Goal: Task Accomplishment & Management: Manage account settings

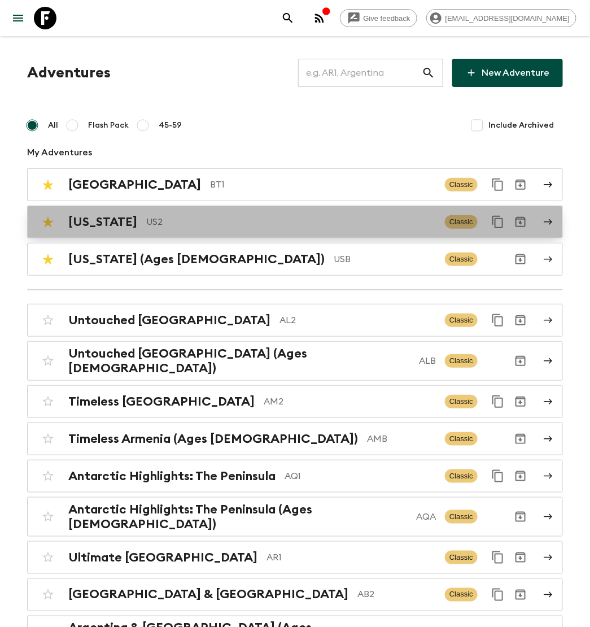
click at [179, 230] on div "[US_STATE] US2 Classic" at bounding box center [273, 222] width 473 height 23
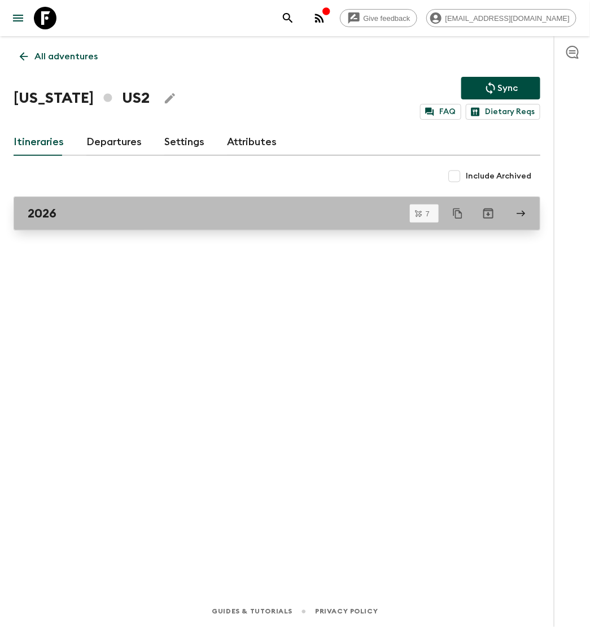
click at [141, 221] on link "2026" at bounding box center [277, 214] width 527 height 34
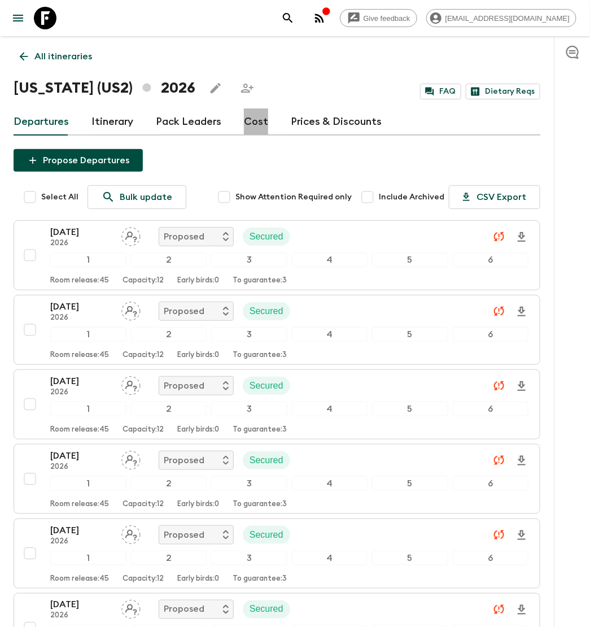
click at [250, 119] on link "Cost" at bounding box center [256, 121] width 24 height 27
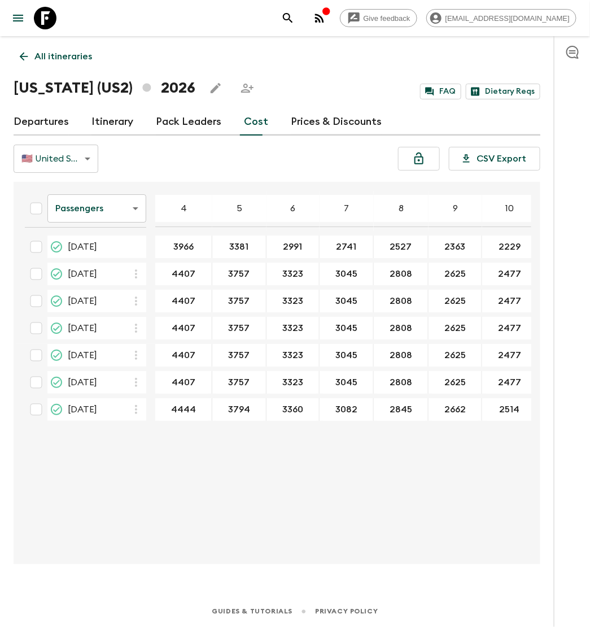
click at [113, 211] on body "Give feedback [EMAIL_ADDRESS][DOMAIN_NAME] All itineraries [US_STATE] (US2) 202…" at bounding box center [295, 313] width 590 height 627
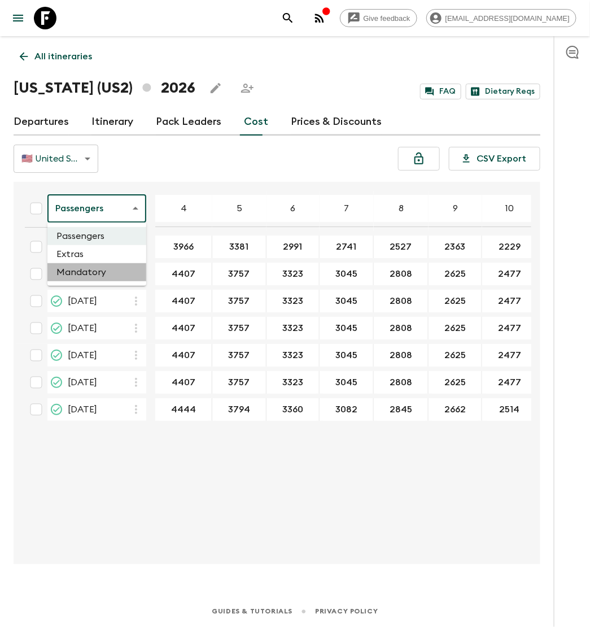
click at [101, 268] on li "Mandatory" at bounding box center [96, 272] width 99 height 18
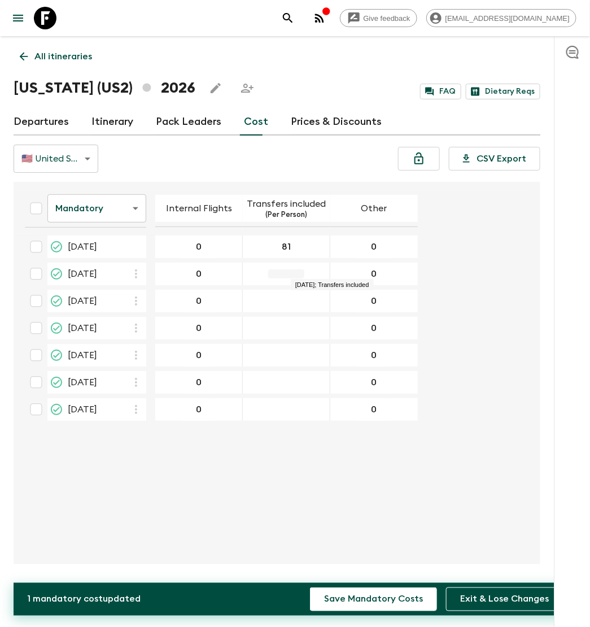
type input "81"
type input "90"
click at [135, 296] on icon "button" at bounding box center [136, 300] width 2 height 9
click at [145, 321] on icon at bounding box center [142, 325] width 10 height 10
click at [139, 321] on icon "button" at bounding box center [136, 328] width 14 height 14
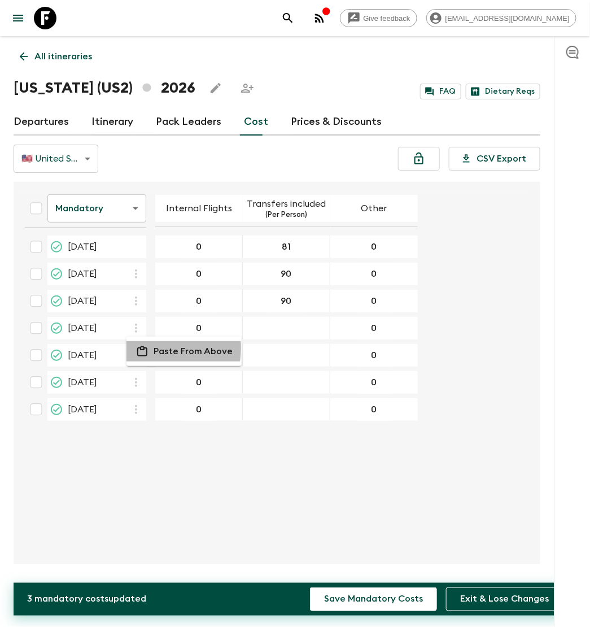
click at [142, 348] on icon at bounding box center [143, 351] width 14 height 10
click at [136, 358] on icon "button" at bounding box center [136, 355] width 14 height 14
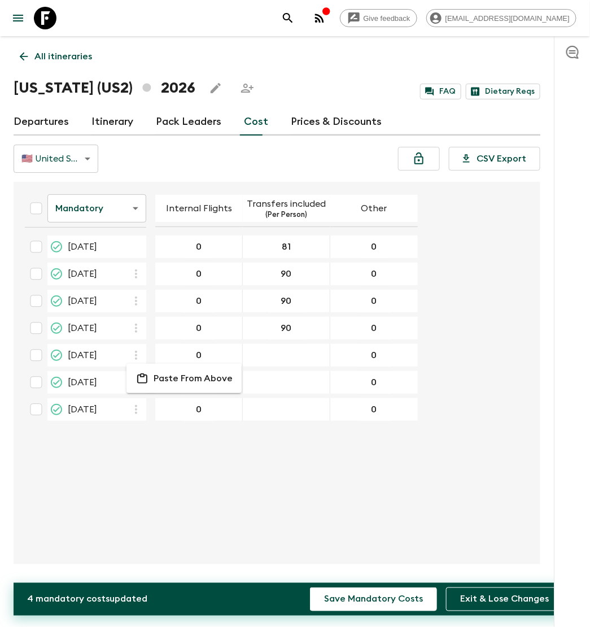
click at [147, 376] on icon at bounding box center [142, 378] width 10 height 10
click at [143, 382] on button "button" at bounding box center [137, 382] width 20 height 20
click at [149, 402] on li "Paste From Above" at bounding box center [184, 405] width 115 height 20
click at [137, 404] on icon "button" at bounding box center [136, 410] width 14 height 14
click at [174, 435] on p "Paste From Above" at bounding box center [193, 432] width 79 height 14
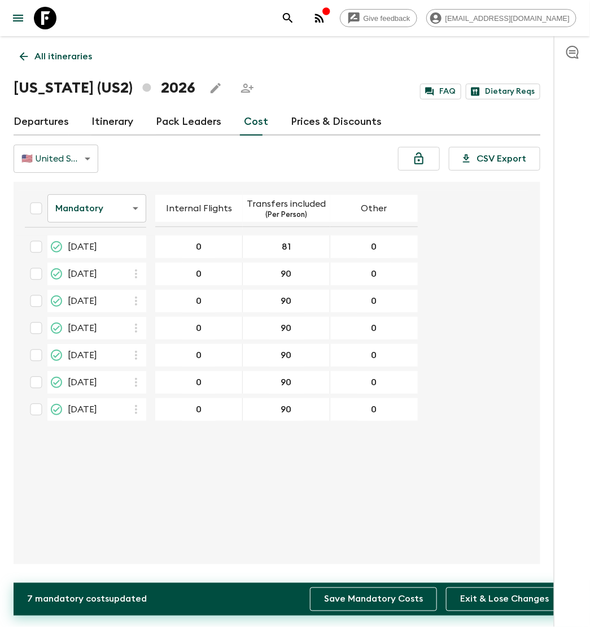
click at [382, 604] on button "Save Mandatory Costs" at bounding box center [373, 599] width 127 height 24
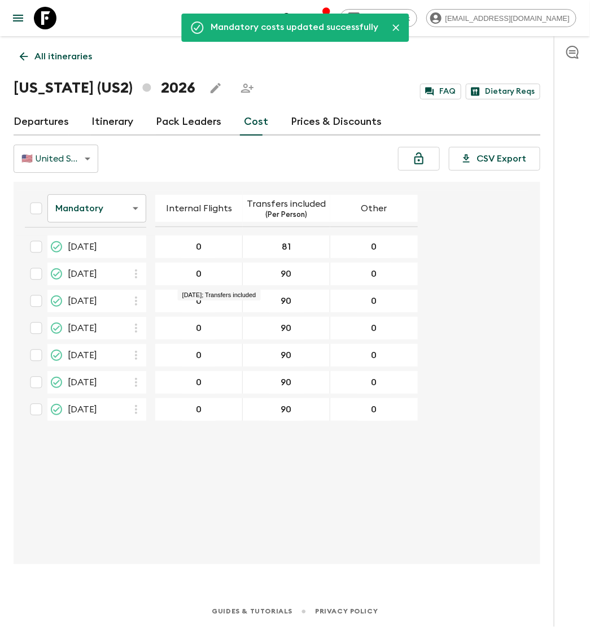
click at [117, 204] on body "Give feedback [EMAIL_ADDRESS][DOMAIN_NAME] Mandatory costs updated successfully…" at bounding box center [295, 313] width 590 height 627
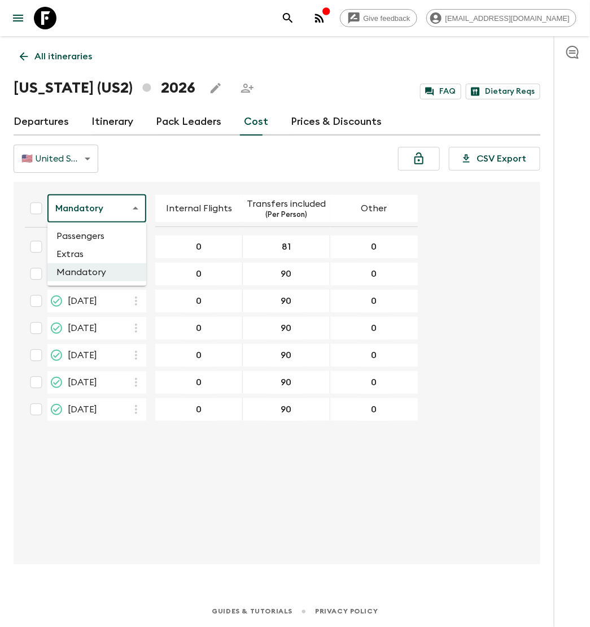
click at [110, 253] on li "Extras" at bounding box center [96, 254] width 99 height 18
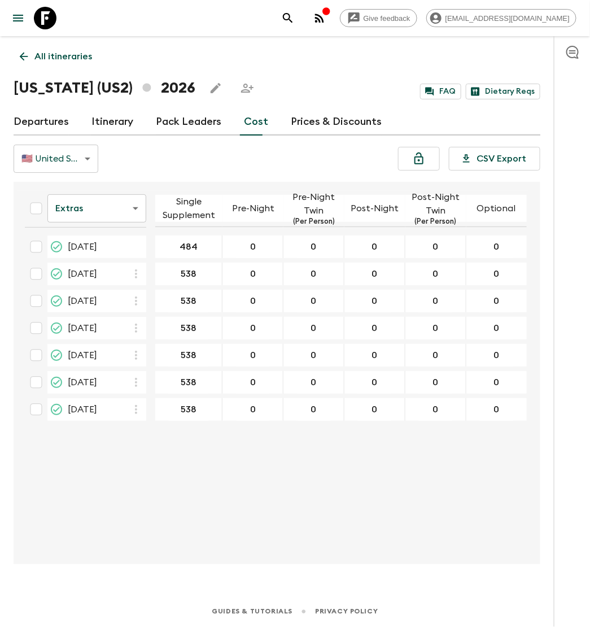
click at [117, 208] on body "Give feedback [EMAIL_ADDRESS][DOMAIN_NAME] All itineraries [US_STATE] ([GEOGRAP…" at bounding box center [295, 313] width 590 height 627
click at [117, 229] on li "Passengers" at bounding box center [96, 236] width 99 height 18
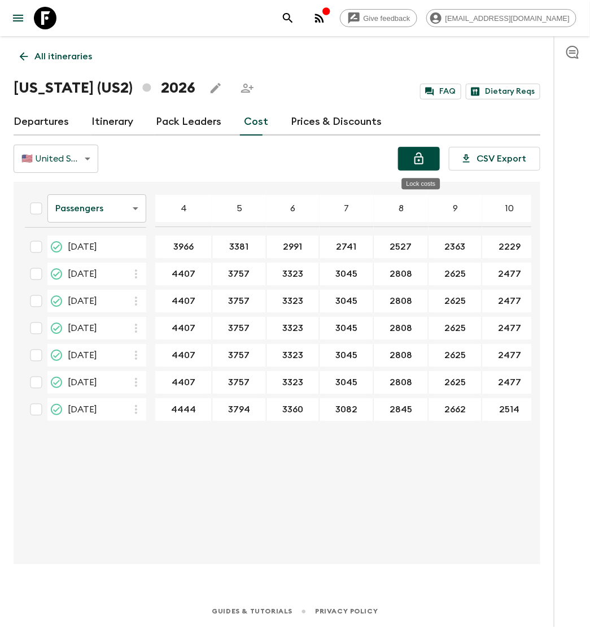
click at [424, 158] on icon "Lock costs" at bounding box center [419, 158] width 9 height 12
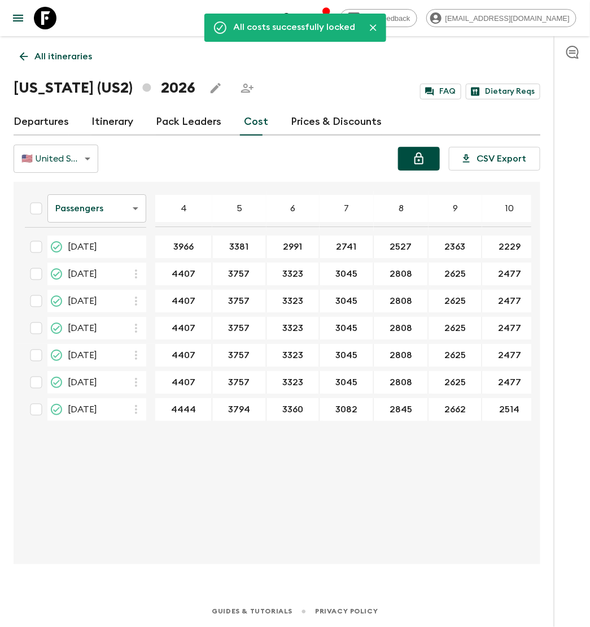
click at [78, 57] on p "All itineraries" at bounding box center [63, 57] width 58 height 14
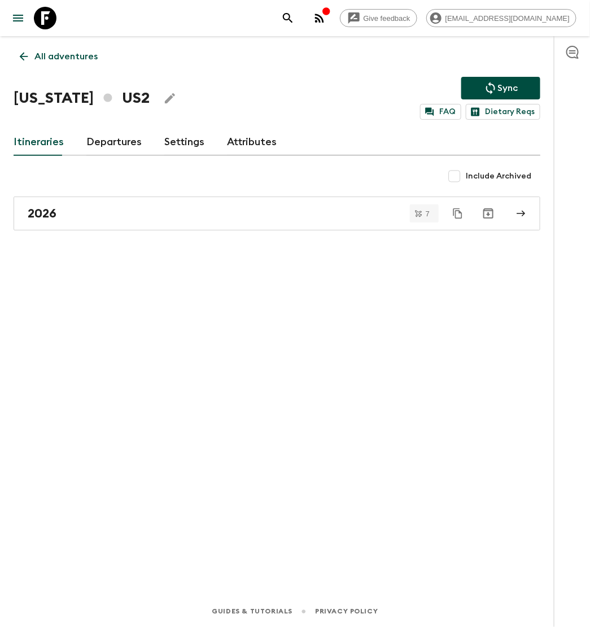
click at [68, 50] on p "All adventures" at bounding box center [65, 57] width 63 height 14
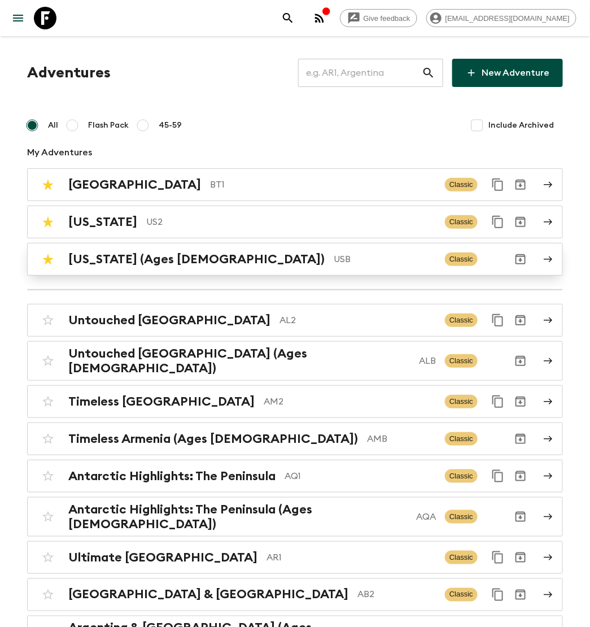
click at [192, 260] on div "[US_STATE] (Ages [DEMOGRAPHIC_DATA]) USB" at bounding box center [252, 259] width 368 height 15
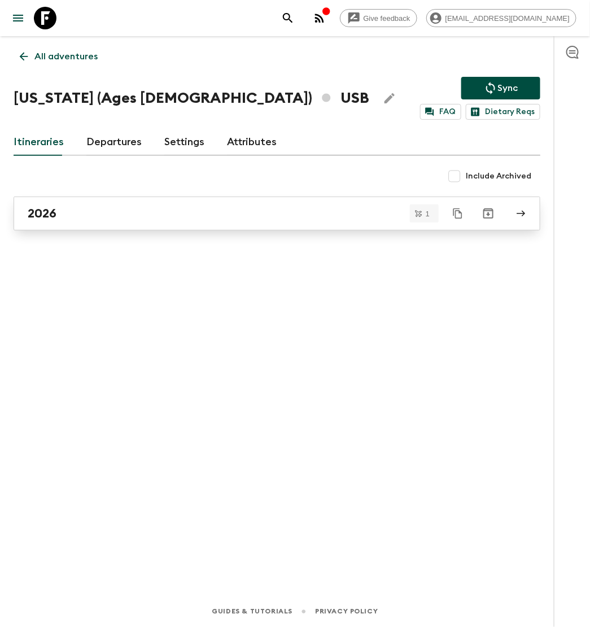
click at [233, 211] on div "2026" at bounding box center [266, 213] width 477 height 15
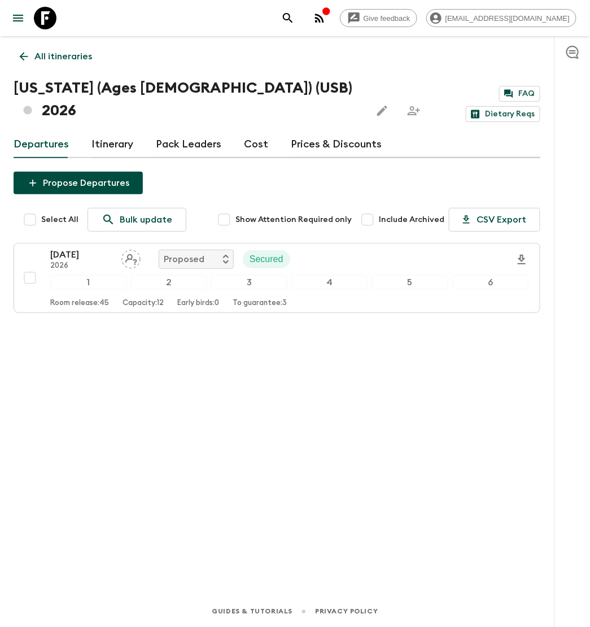
click at [246, 131] on link "Cost" at bounding box center [256, 144] width 24 height 27
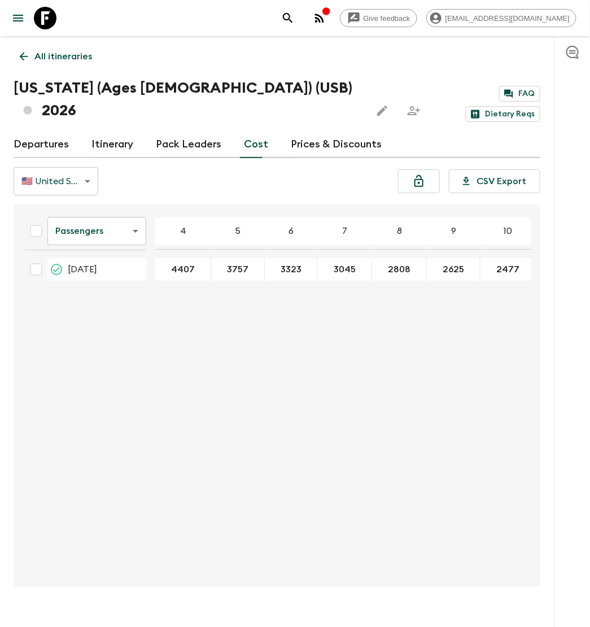
click at [142, 211] on body "Give feedback [EMAIL_ADDRESS][DOMAIN_NAME] All itineraries [US_STATE] (Ages [DE…" at bounding box center [295, 324] width 590 height 649
click at [137, 250] on li "Extras" at bounding box center [96, 254] width 99 height 18
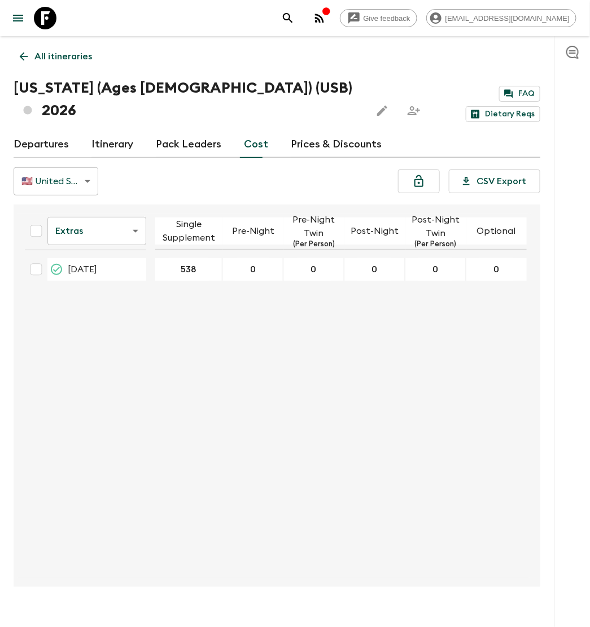
click at [138, 206] on body "Give feedback [EMAIL_ADDRESS][DOMAIN_NAME] All itineraries [US_STATE] (Ages [DE…" at bounding box center [295, 324] width 590 height 649
click at [124, 276] on li "Mandatory" at bounding box center [96, 272] width 99 height 18
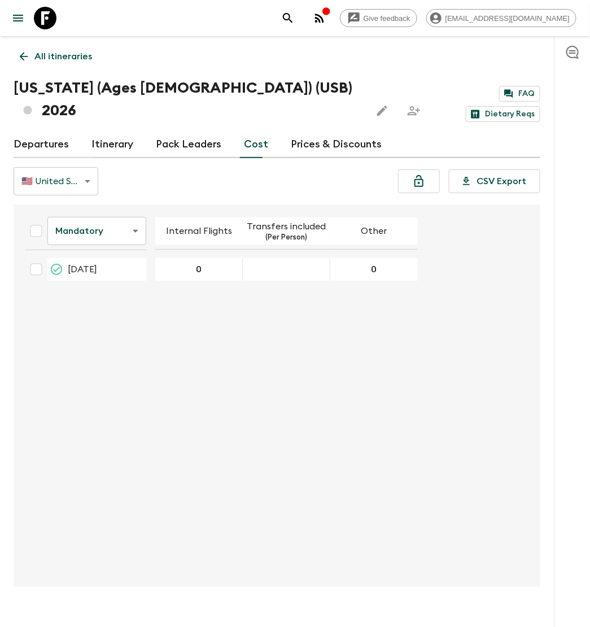
click at [289, 258] on div "27 Sep 2026; Transfers included" at bounding box center [287, 269] width 88 height 23
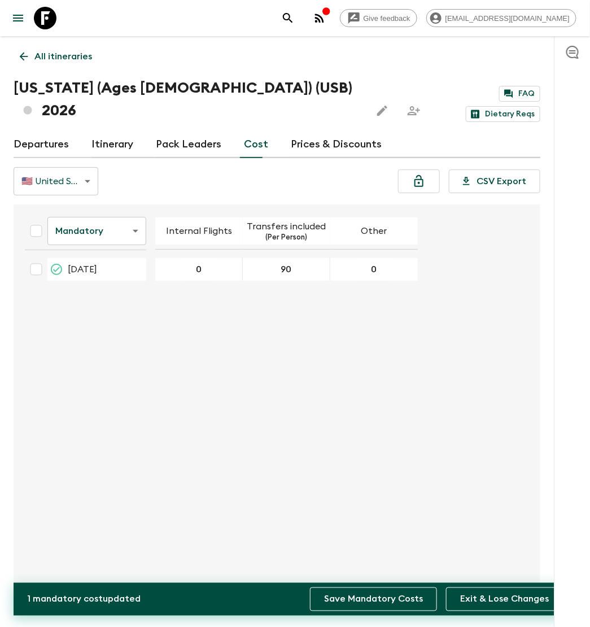
type input "90"
click at [389, 588] on button "Save Mandatory Costs" at bounding box center [373, 599] width 127 height 24
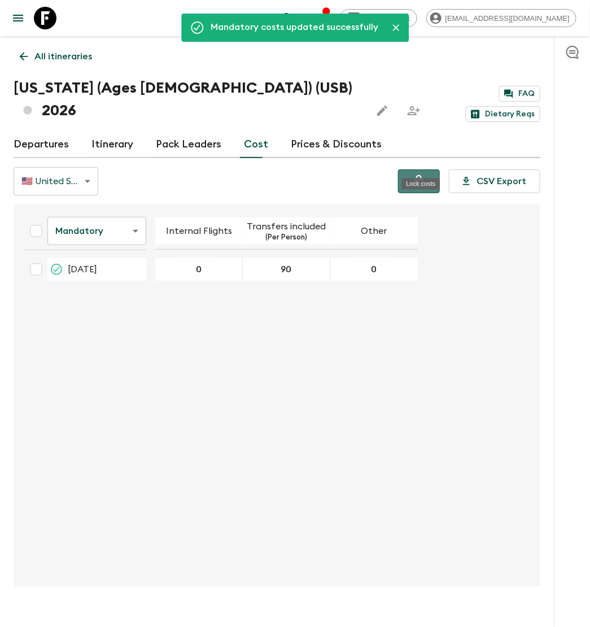
click at [436, 169] on button "Lock costs" at bounding box center [419, 181] width 42 height 24
click at [18, 54] on icon at bounding box center [24, 56] width 12 height 12
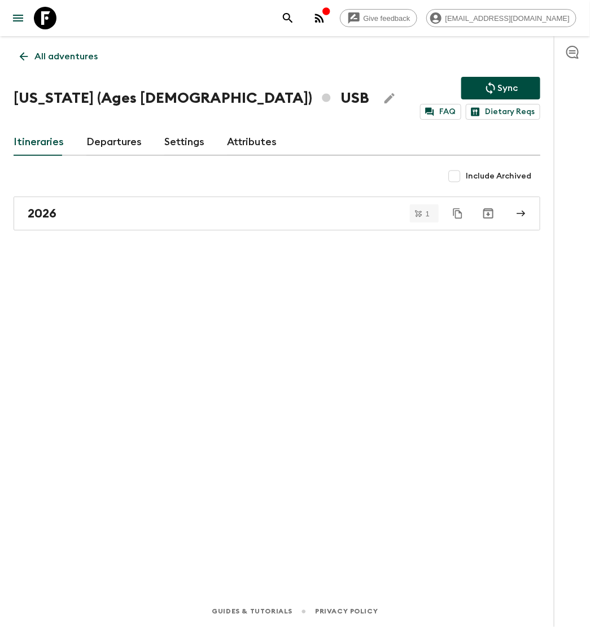
click at [64, 62] on p "All adventures" at bounding box center [65, 57] width 63 height 14
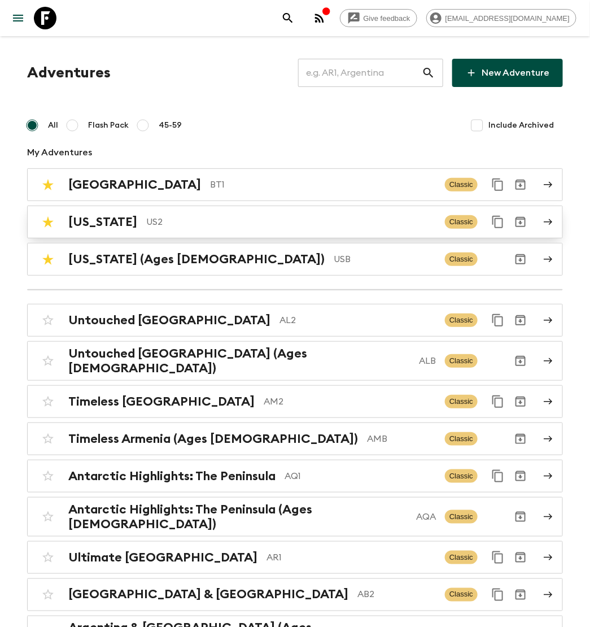
click at [235, 219] on p "US2" at bounding box center [291, 222] width 290 height 14
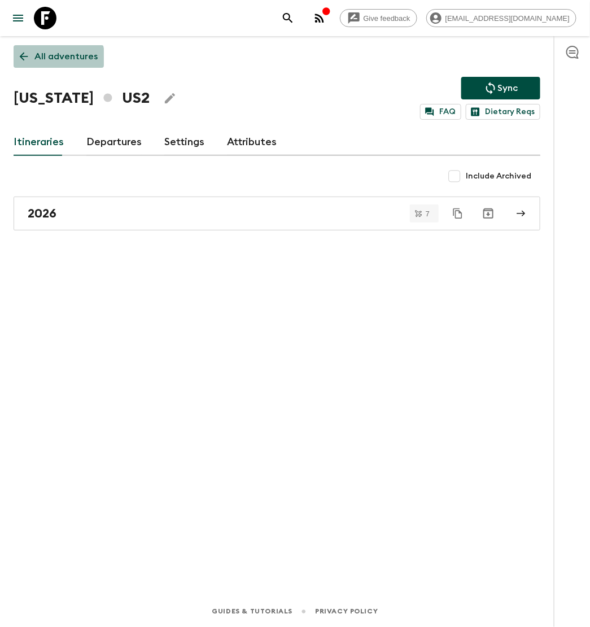
click at [46, 60] on p "All adventures" at bounding box center [65, 57] width 63 height 14
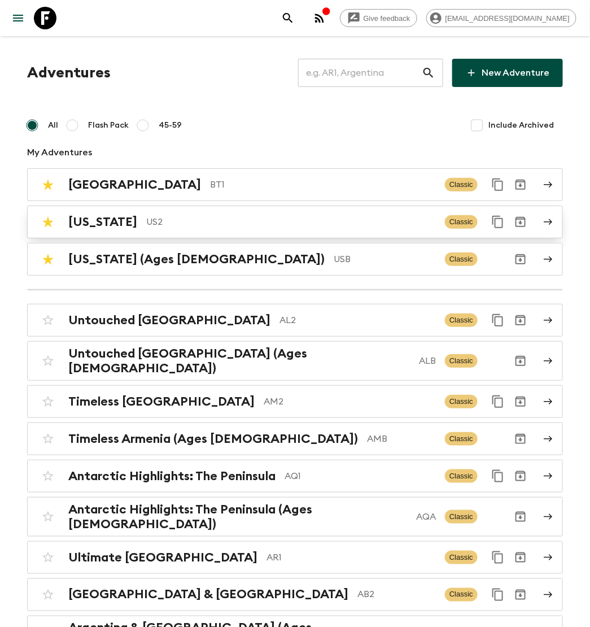
click at [46, 218] on input "checkbox" at bounding box center [48, 222] width 23 height 23
checkbox input "false"
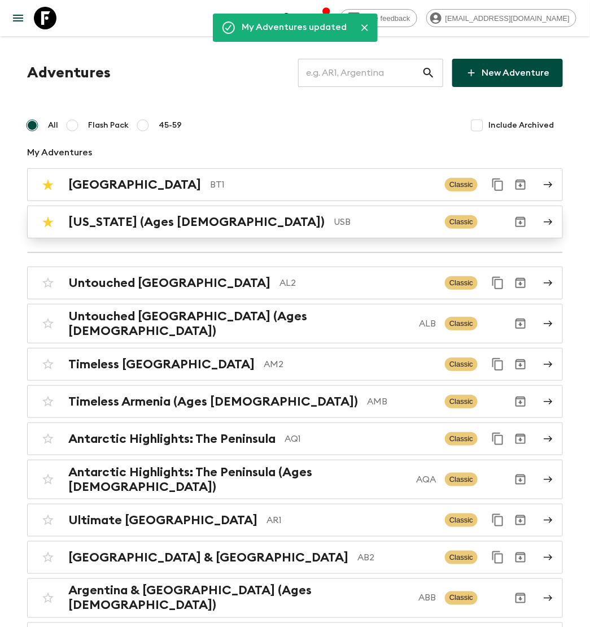
click at [371, 219] on p "USB" at bounding box center [385, 222] width 102 height 14
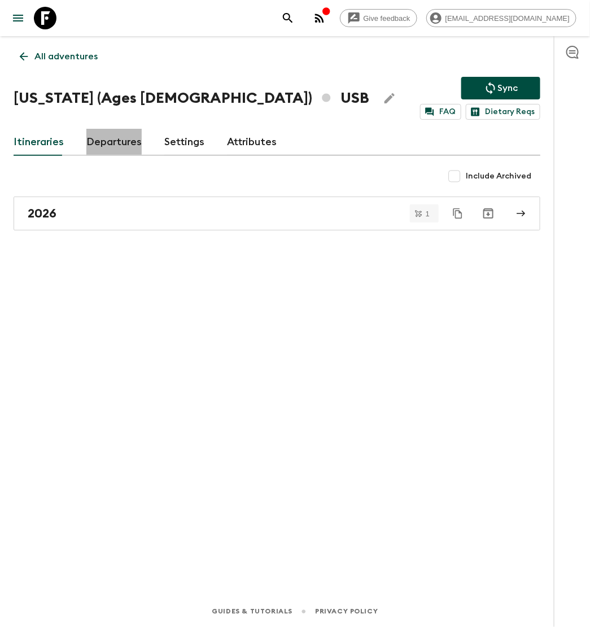
click at [115, 142] on link "Departures" at bounding box center [113, 142] width 55 height 27
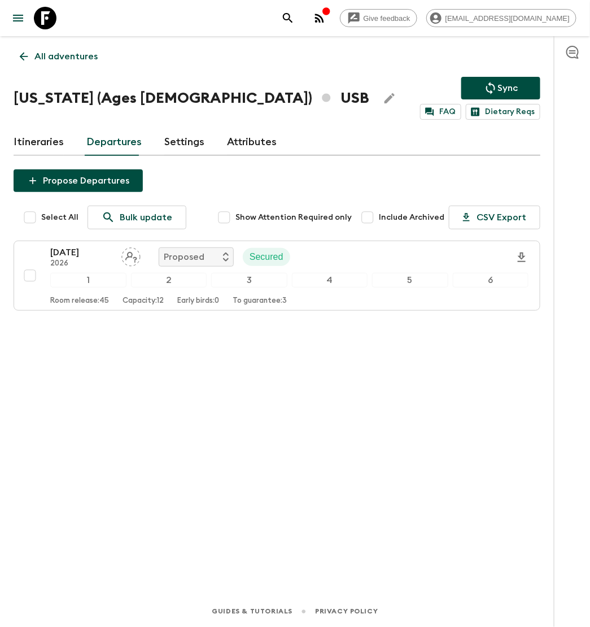
click at [53, 59] on p "All adventures" at bounding box center [65, 57] width 63 height 14
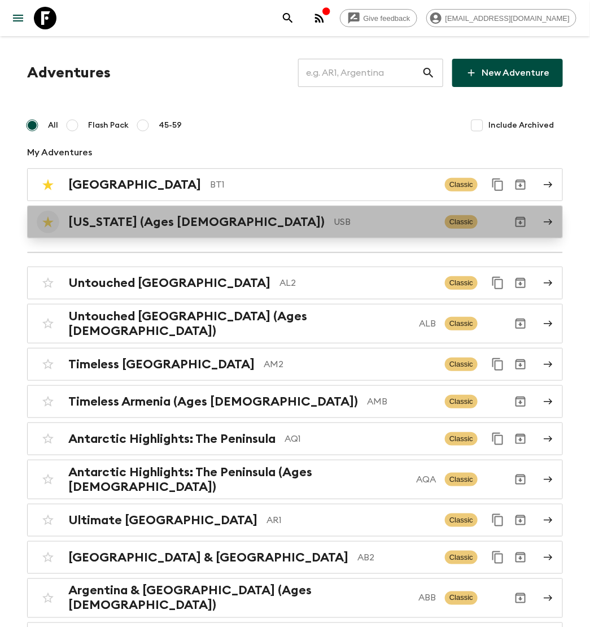
click at [43, 222] on input "checkbox" at bounding box center [48, 222] width 23 height 23
checkbox input "false"
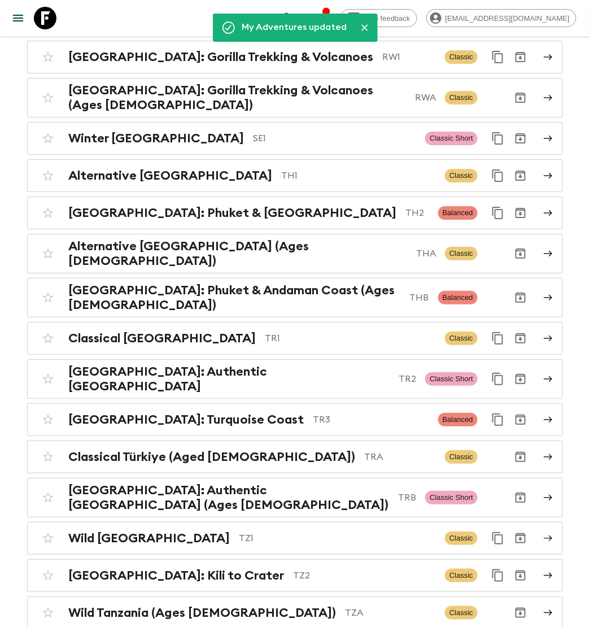
scroll to position [4916, 0]
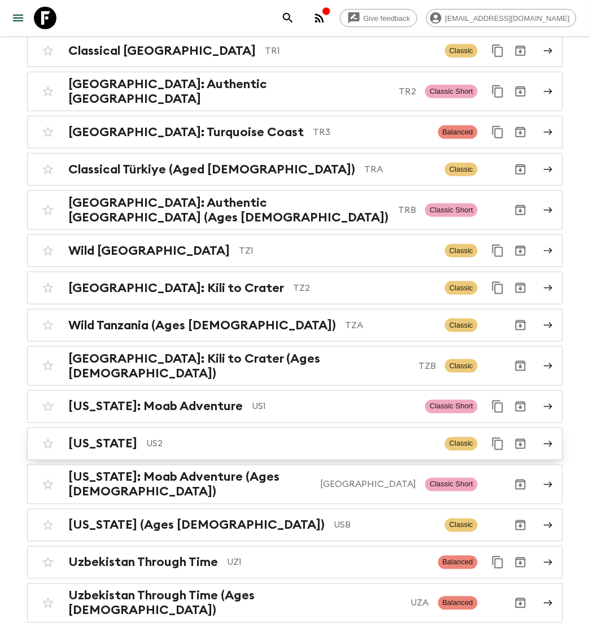
click at [163, 437] on p "US2" at bounding box center [291, 444] width 290 height 14
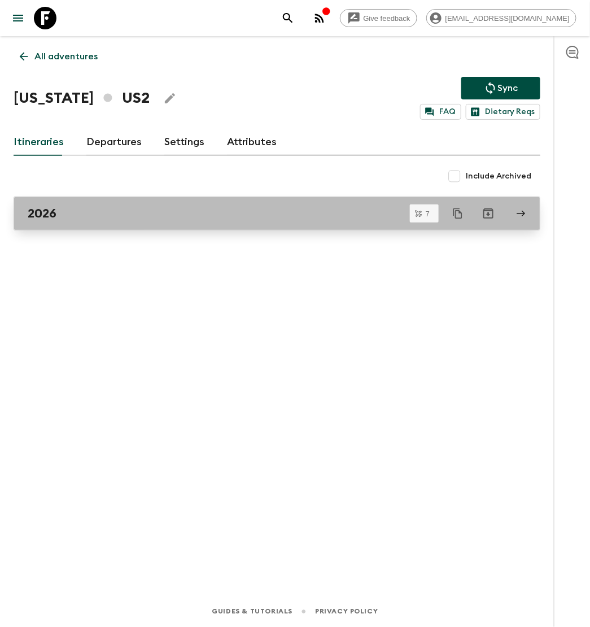
click at [127, 221] on link "2026" at bounding box center [277, 214] width 527 height 34
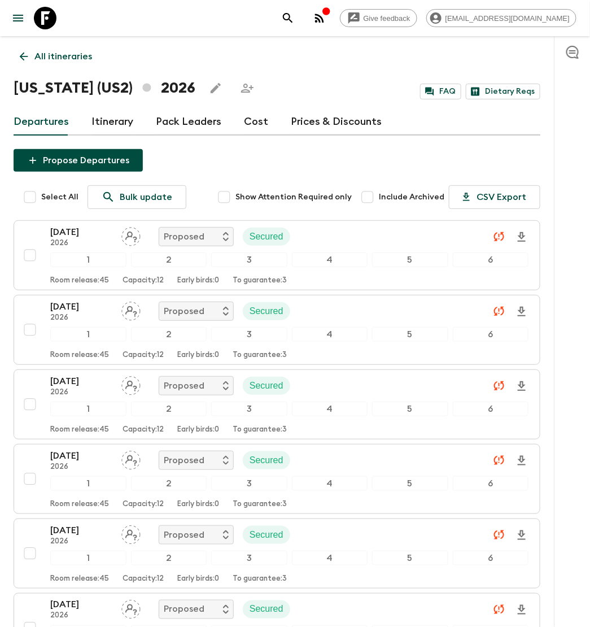
click at [246, 120] on link "Cost" at bounding box center [256, 121] width 24 height 27
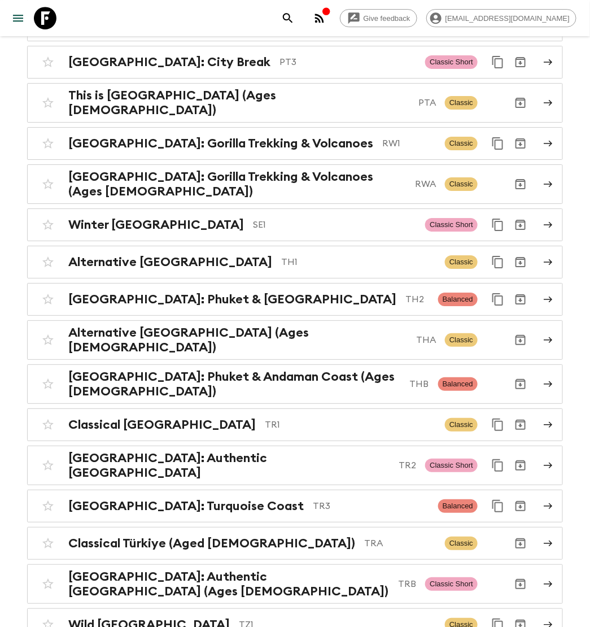
scroll to position [4583, 0]
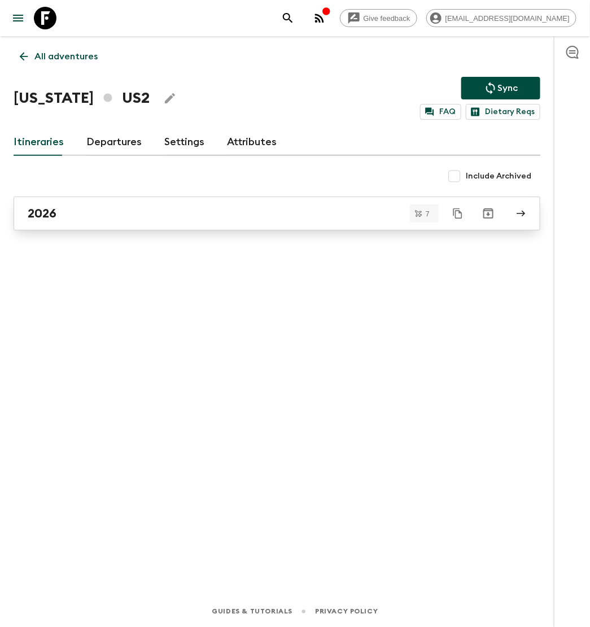
click at [86, 225] on link "2026" at bounding box center [277, 214] width 527 height 34
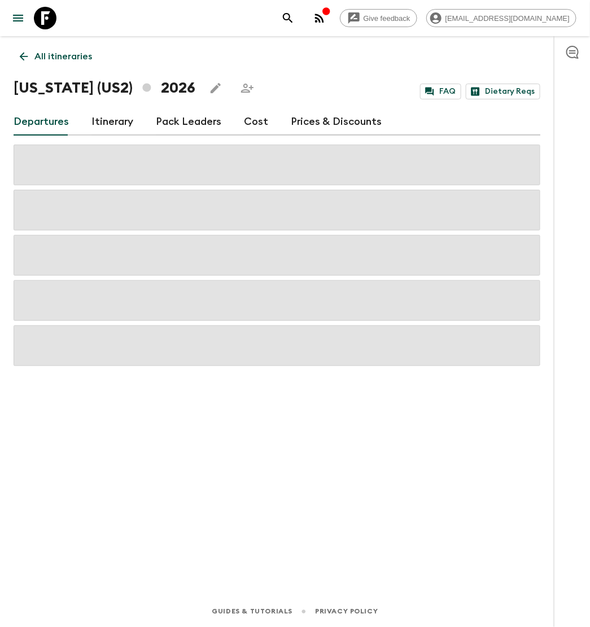
click at [239, 118] on div "Departures Itinerary Pack Leaders Cost Prices & Discounts" at bounding box center [277, 121] width 527 height 27
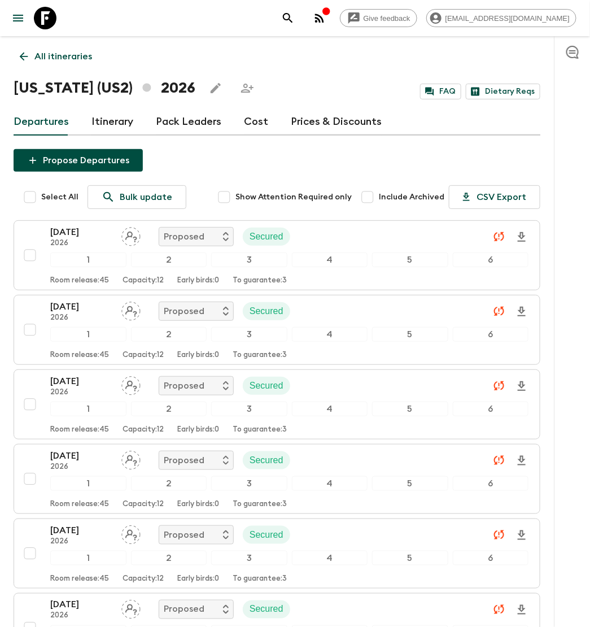
click at [250, 124] on link "Cost" at bounding box center [256, 121] width 24 height 27
